Goal: Find specific page/section: Find specific page/section

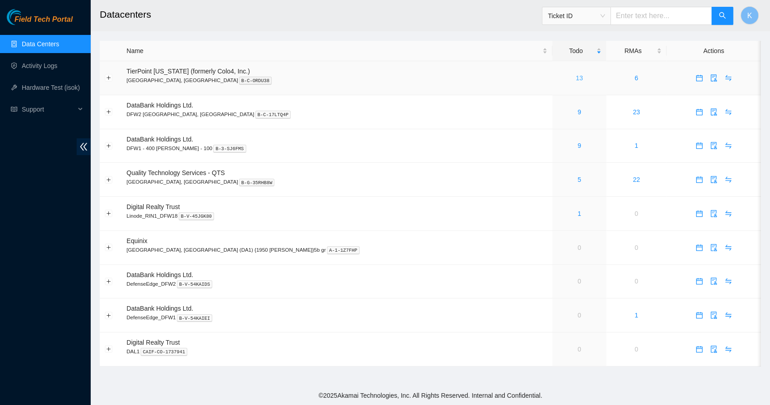
click at [576, 79] on link "13" at bounding box center [579, 77] width 7 height 7
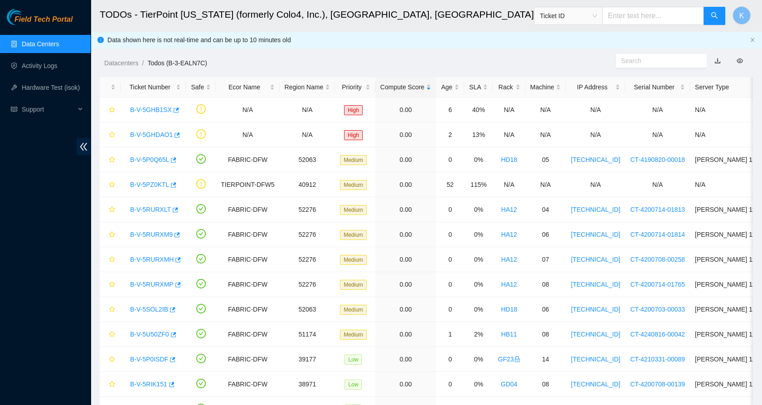
click at [54, 47] on link "Data Centers" at bounding box center [40, 43] width 37 height 7
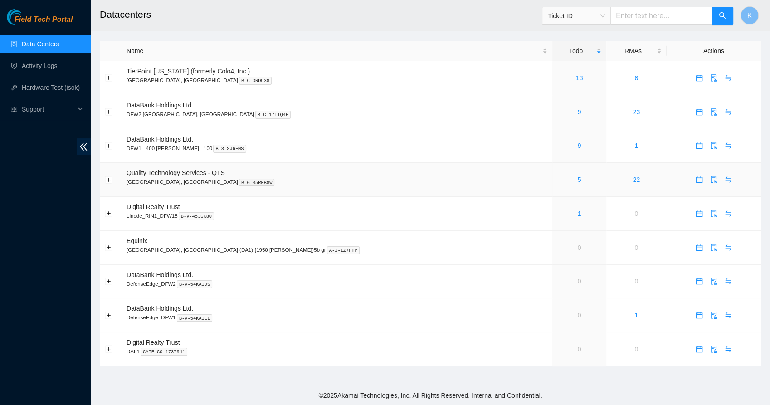
click at [557, 178] on div "5" at bounding box center [579, 179] width 44 height 10
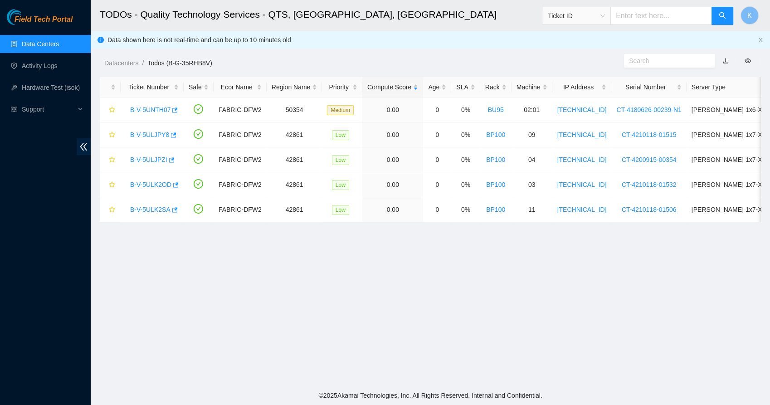
click at [59, 42] on link "Data Centers" at bounding box center [40, 43] width 37 height 7
